Goal: Browse casually: Explore the website without a specific task or goal

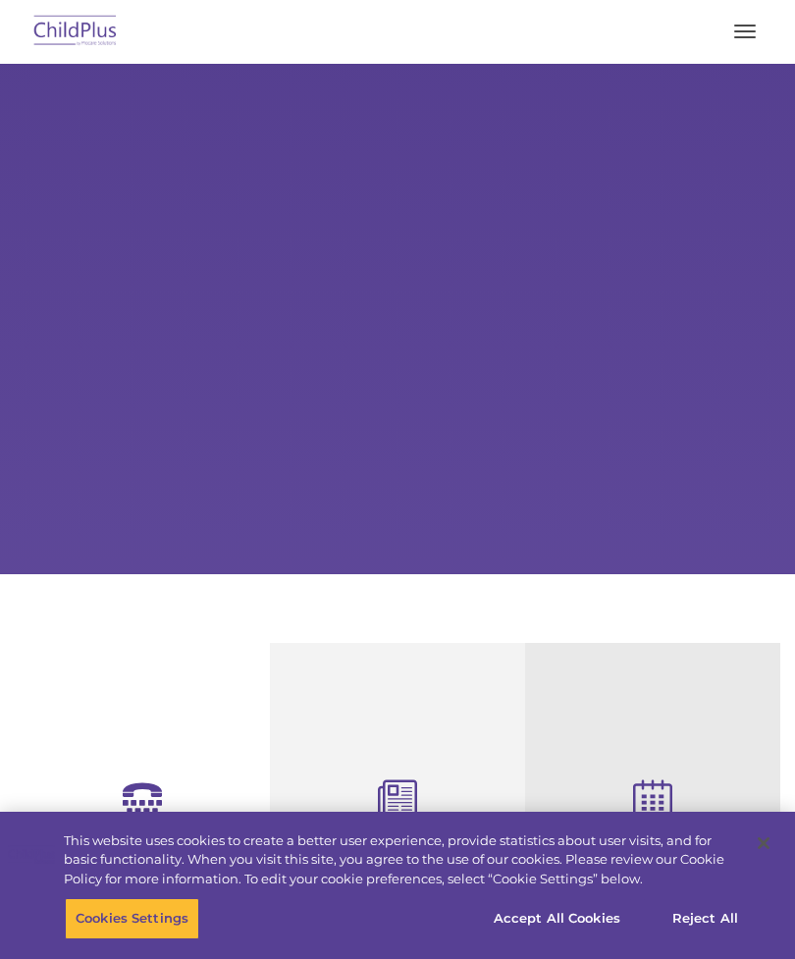
select select "MEDIUM"
click at [734, 31] on span "button" at bounding box center [745, 31] width 22 height 2
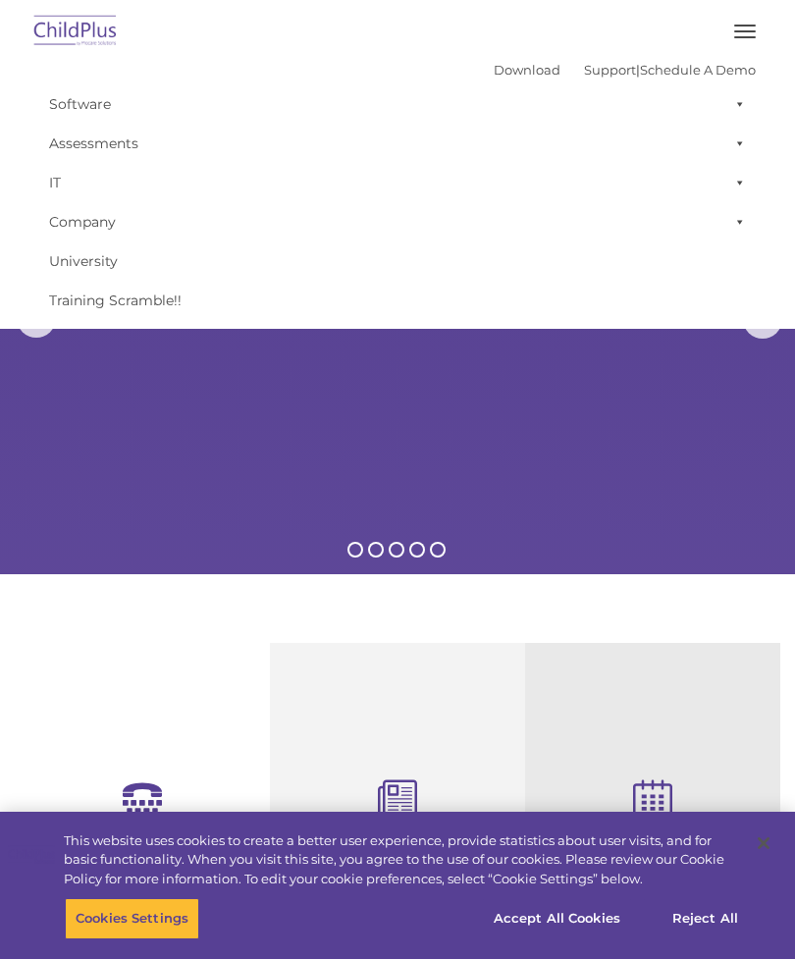
click at [663, 432] on rs-slides "Learn More Request a Demo The Future of ChildPlus is Here! Boost your productiv…" at bounding box center [397, 319] width 795 height 511
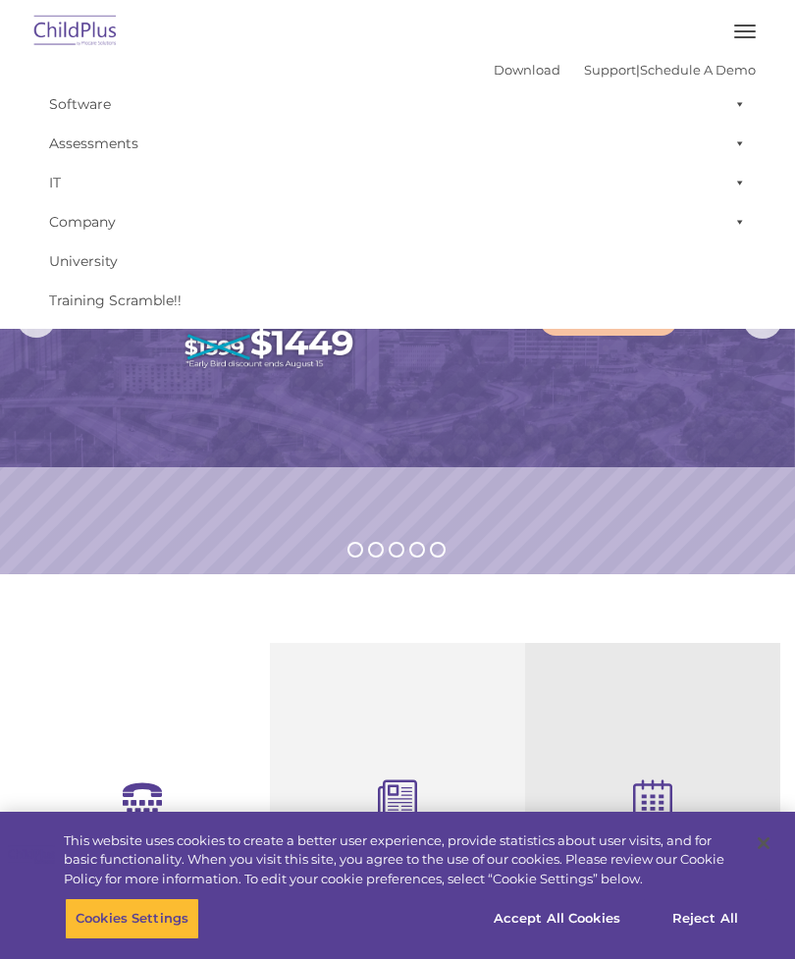
click at [694, 508] on rs-slide "Learn More" at bounding box center [397, 319] width 795 height 511
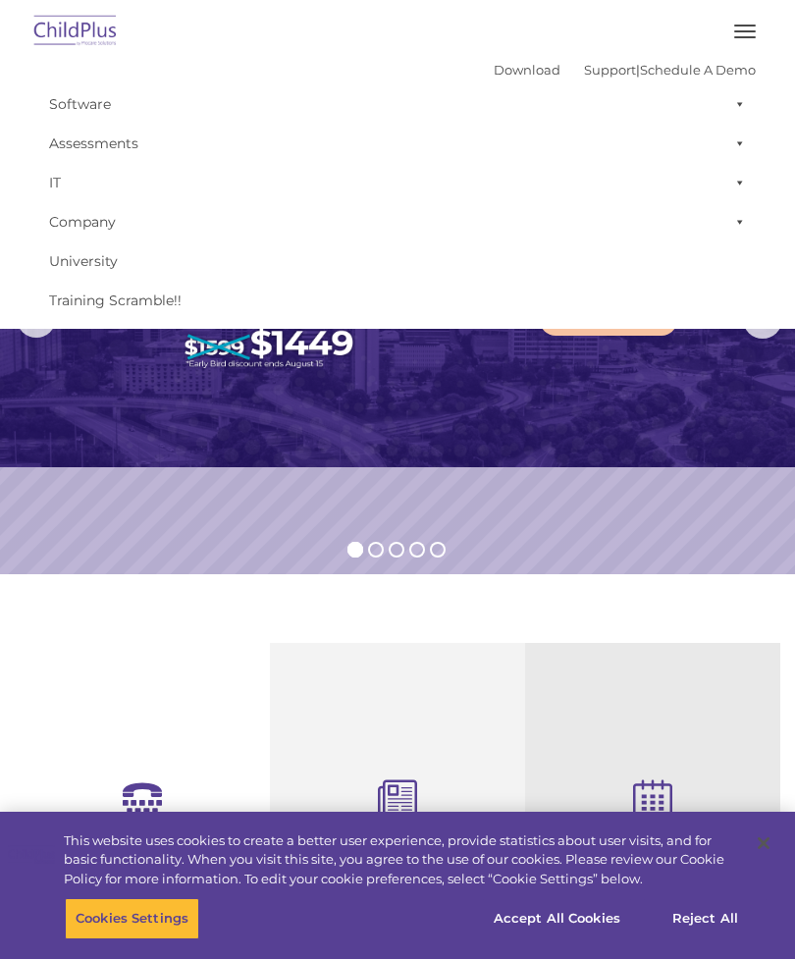
click at [421, 392] on img at bounding box center [397, 265] width 795 height 403
click at [746, 38] on button "button" at bounding box center [745, 31] width 41 height 31
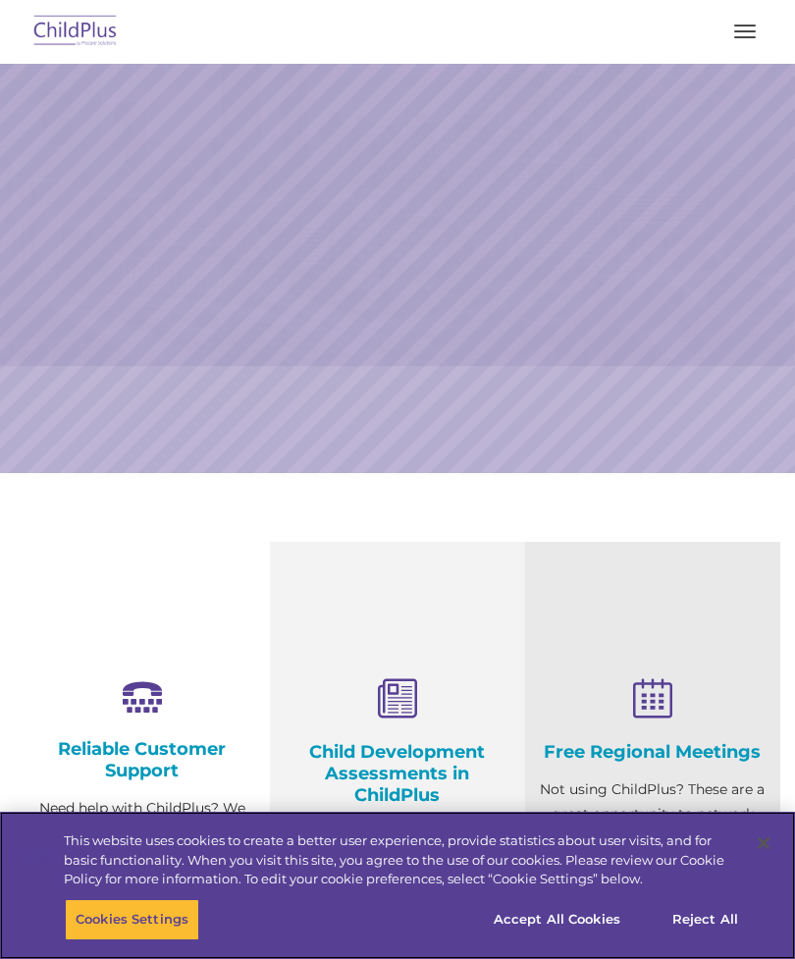
scroll to position [101, 0]
select select "MEDIUM"
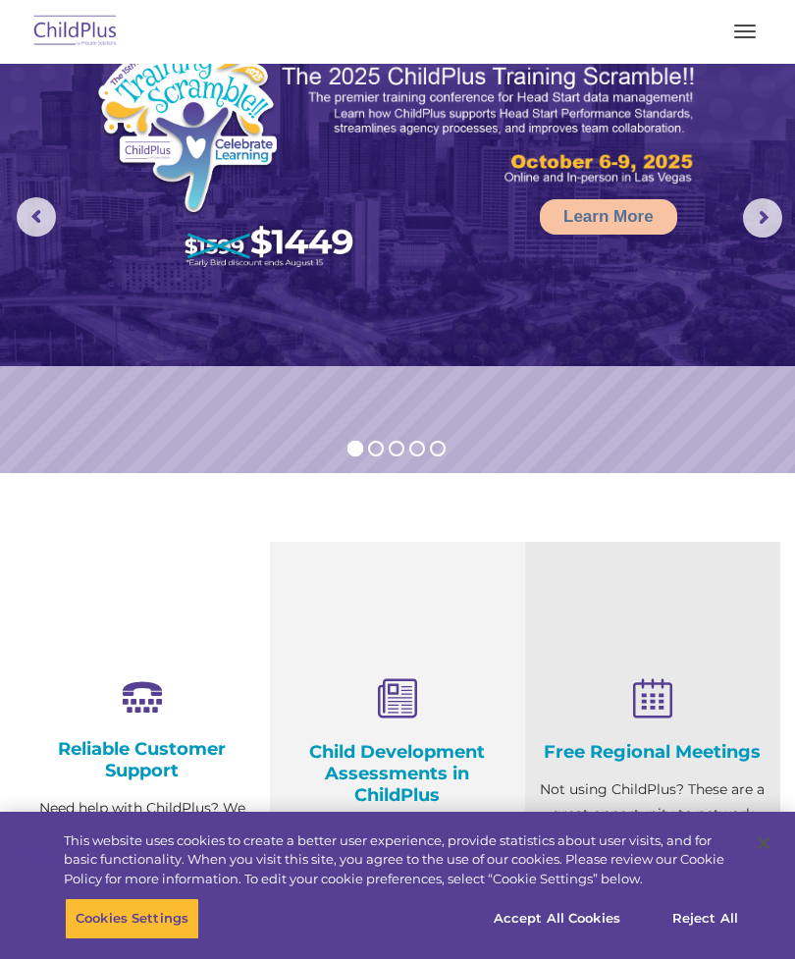
scroll to position [0, 0]
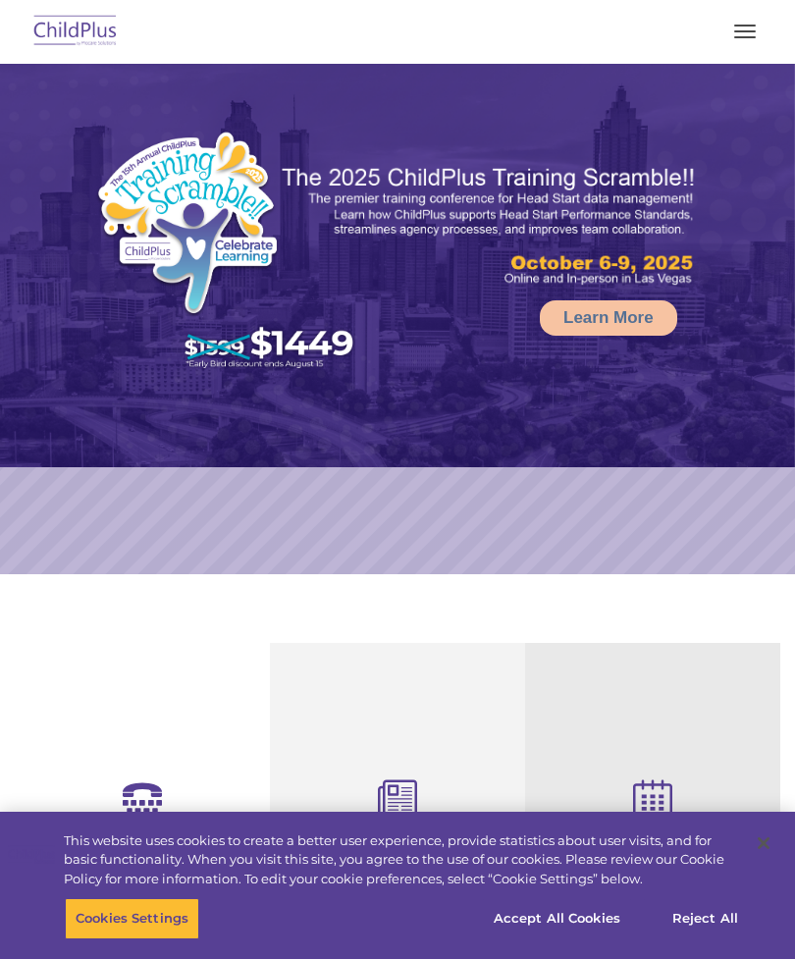
select select "MEDIUM"
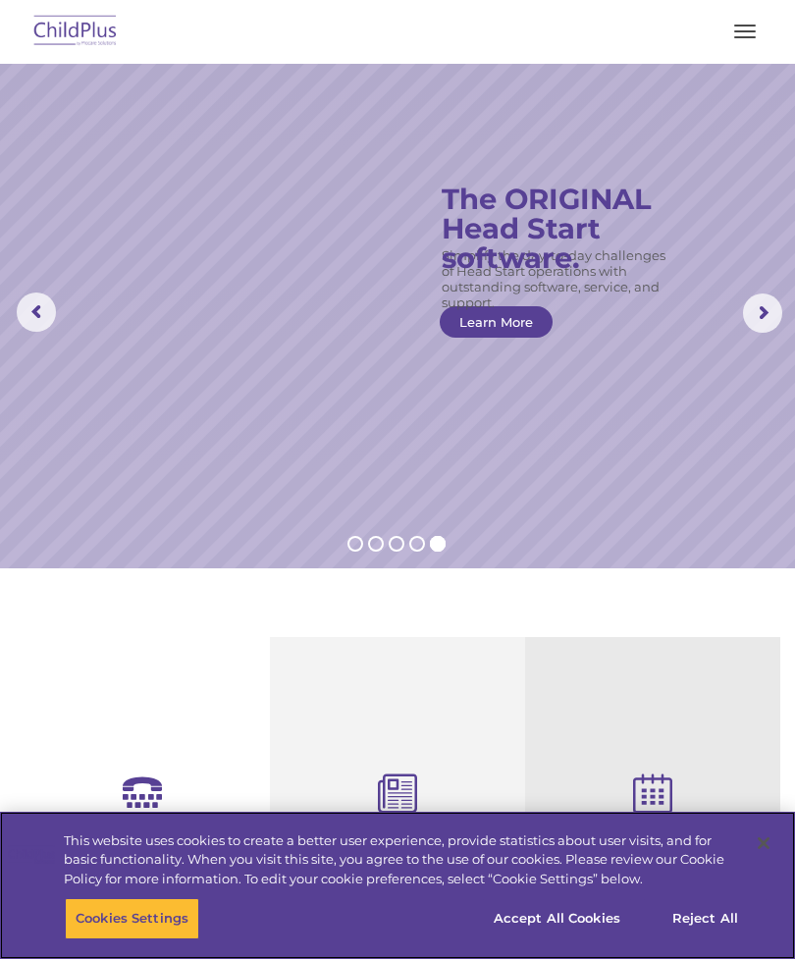
scroll to position [7, 0]
click at [563, 898] on button "Accept All Cookies" at bounding box center [557, 918] width 148 height 41
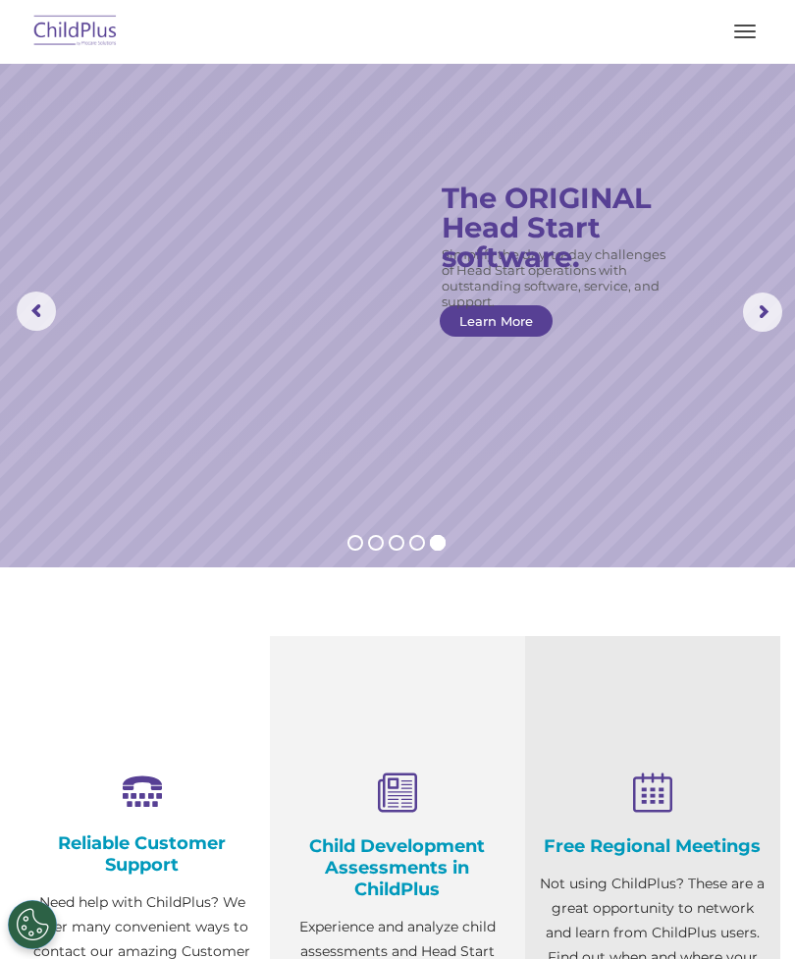
scroll to position [0, 0]
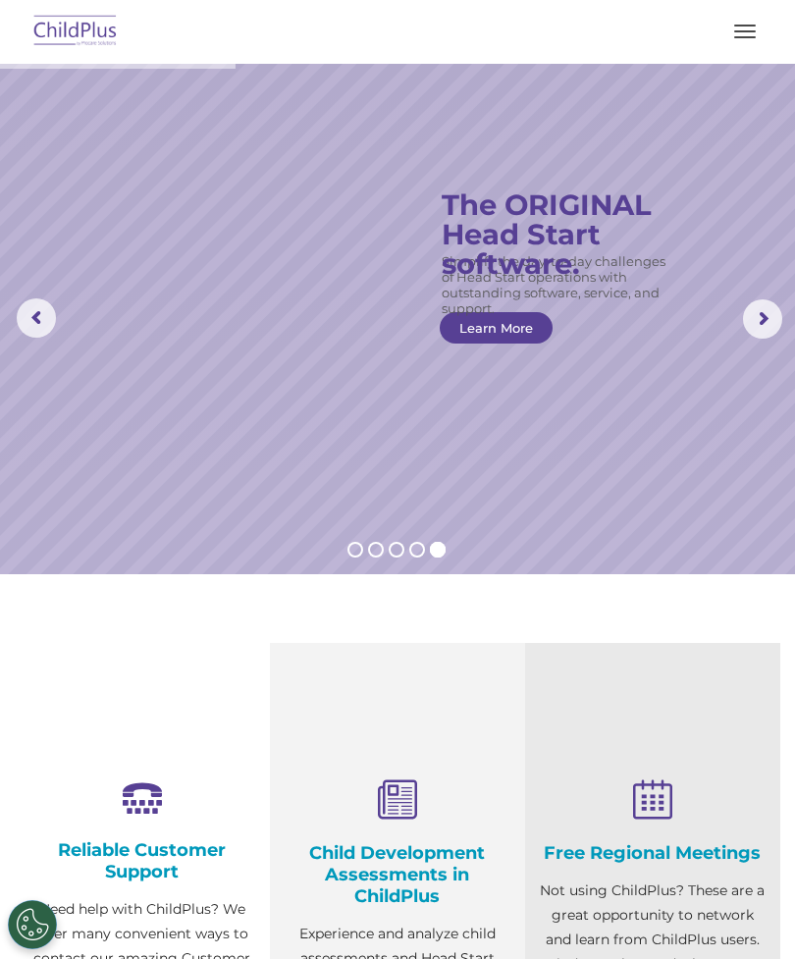
click at [770, 313] on rs-arrow at bounding box center [762, 318] width 39 height 39
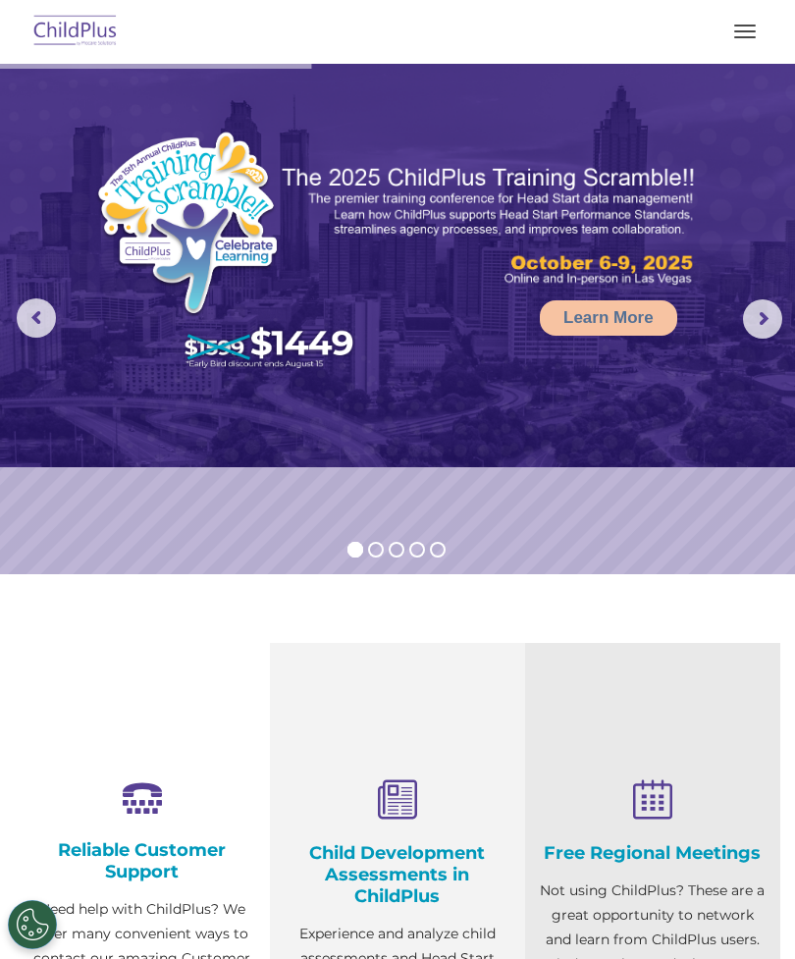
click at [105, 32] on img at bounding box center [75, 32] width 92 height 46
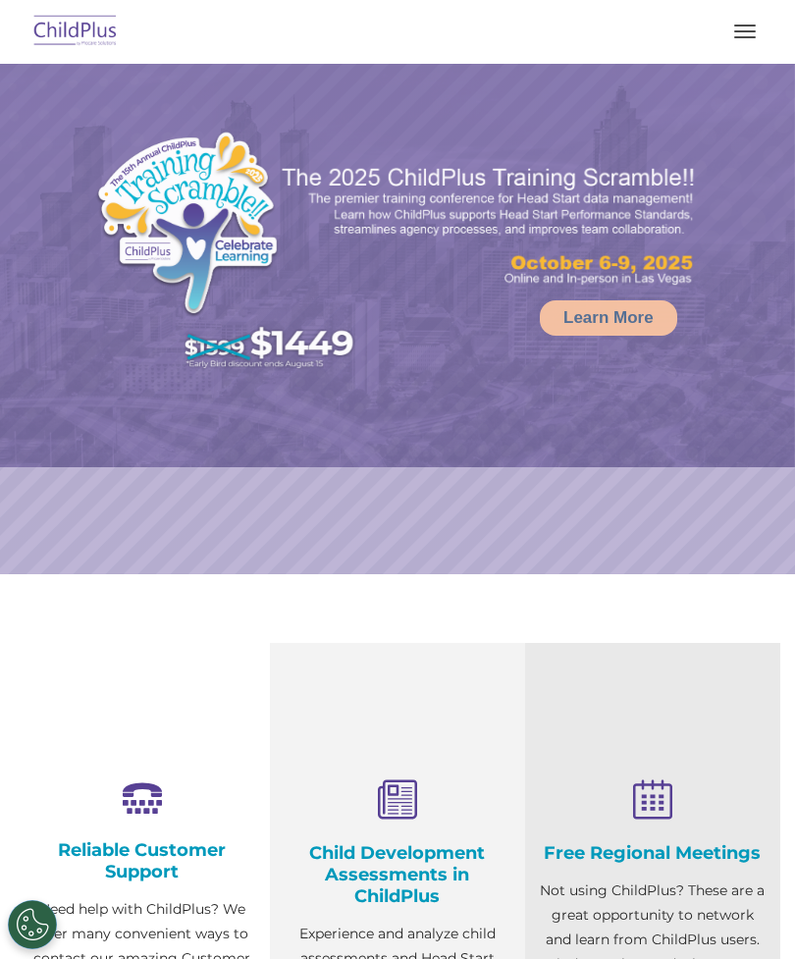
select select "MEDIUM"
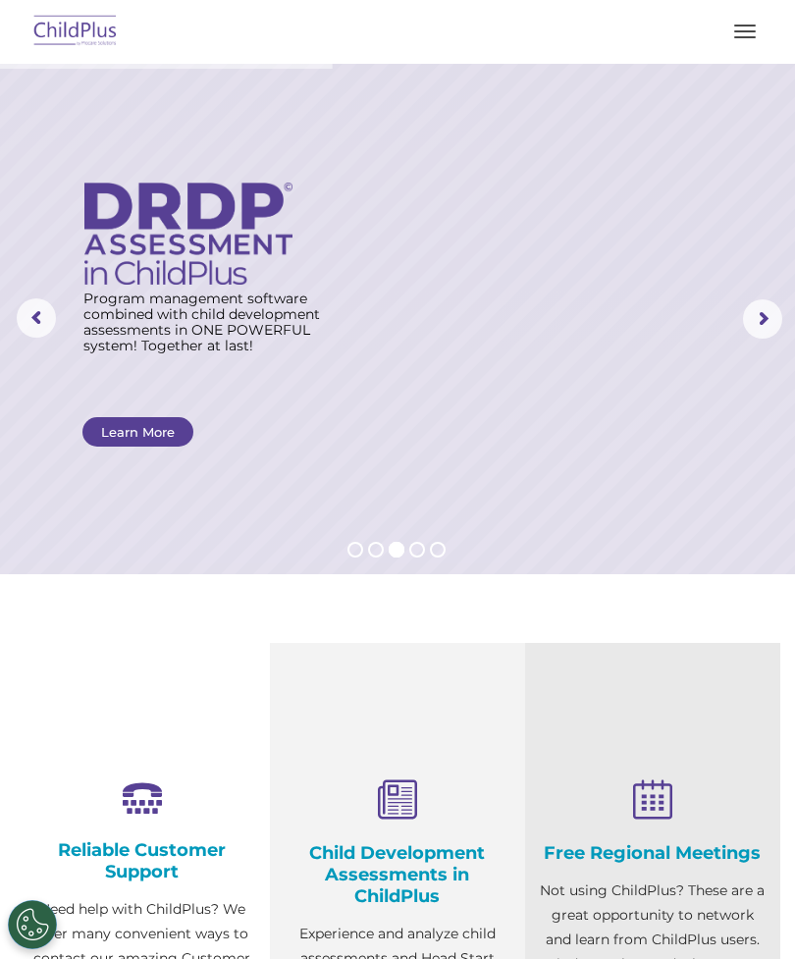
click at [719, 38] on div at bounding box center [397, 31] width 717 height 47
click at [735, 33] on button "button" at bounding box center [745, 31] width 41 height 31
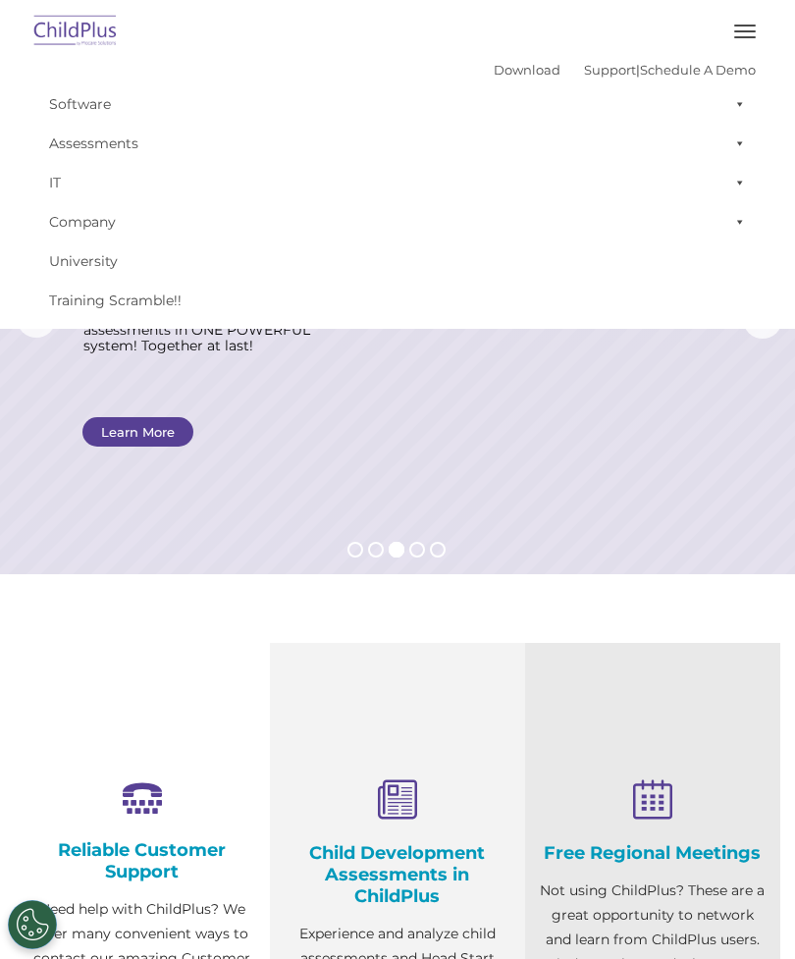
click at [565, 443] on rs-layer at bounding box center [397, 319] width 795 height 511
